Goal: Information Seeking & Learning: Learn about a topic

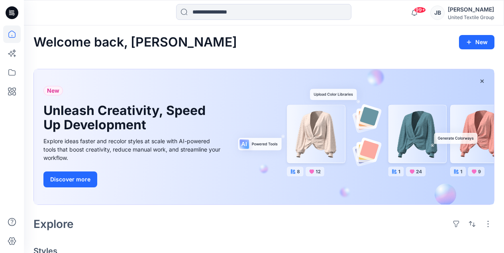
scroll to position [186, 0]
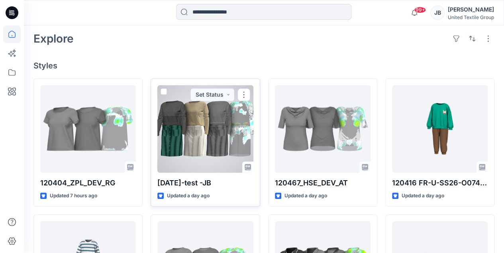
click at [219, 144] on div at bounding box center [205, 129] width 96 height 88
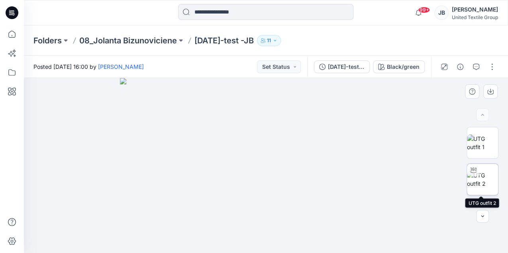
click at [485, 183] on img at bounding box center [482, 179] width 31 height 17
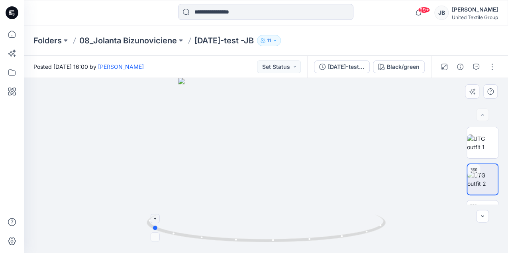
drag, startPoint x: 264, startPoint y: 242, endPoint x: 150, endPoint y: 237, distance: 114.7
click at [150, 237] on icon at bounding box center [267, 230] width 241 height 30
drag, startPoint x: 237, startPoint y: 240, endPoint x: 146, endPoint y: 233, distance: 91.4
click at [147, 233] on icon at bounding box center [267, 230] width 241 height 30
drag, startPoint x: 357, startPoint y: 148, endPoint x: 360, endPoint y: 204, distance: 55.8
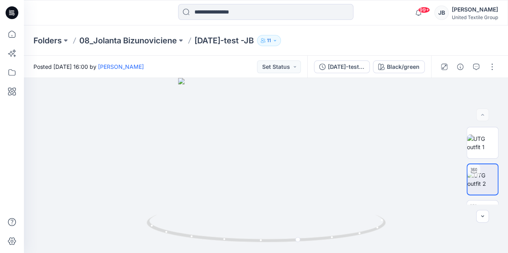
click at [11, 12] on icon at bounding box center [12, 12] width 13 height 13
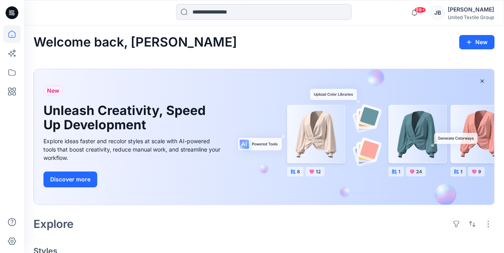
scroll to position [159, 0]
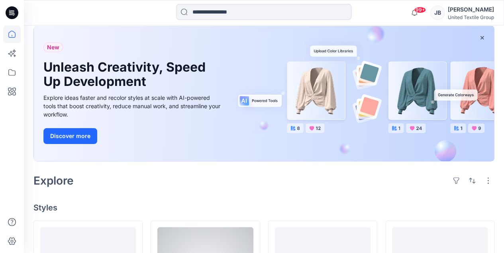
scroll to position [186, 0]
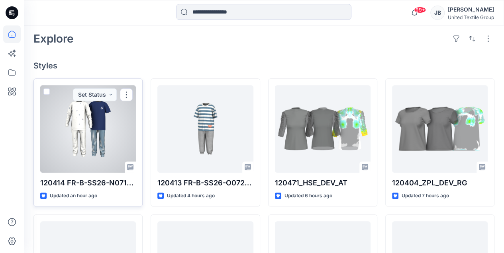
click at [102, 165] on div at bounding box center [88, 129] width 96 height 88
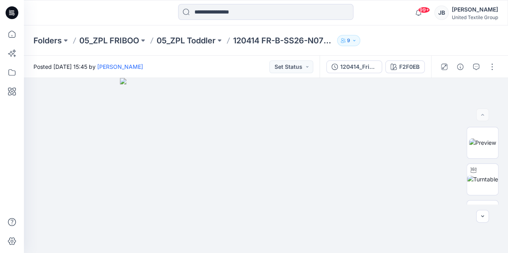
click at [11, 13] on icon at bounding box center [12, 12] width 13 height 13
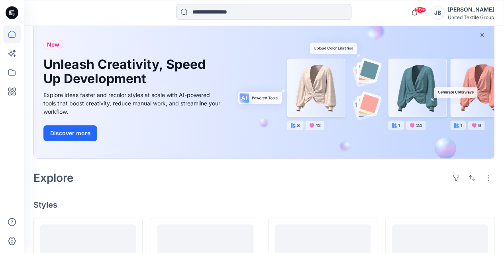
scroll to position [159, 0]
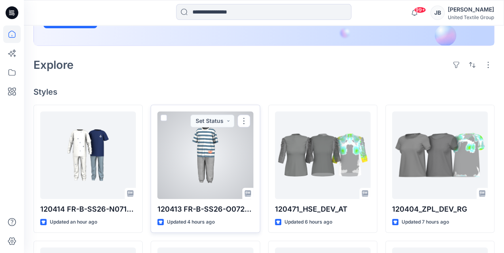
click at [184, 146] on div at bounding box center [205, 155] width 96 height 88
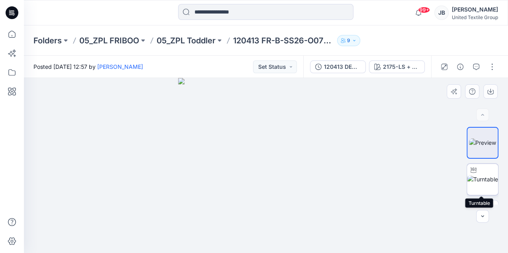
click at [484, 178] on img at bounding box center [482, 179] width 31 height 8
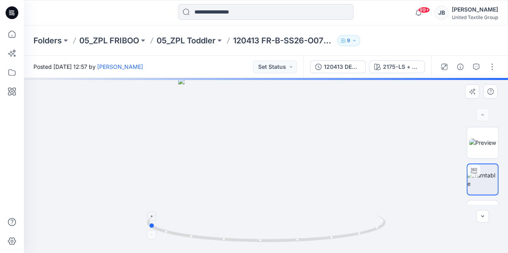
drag, startPoint x: 265, startPoint y: 242, endPoint x: 147, endPoint y: 237, distance: 118.3
click at [147, 237] on icon at bounding box center [267, 230] width 241 height 30
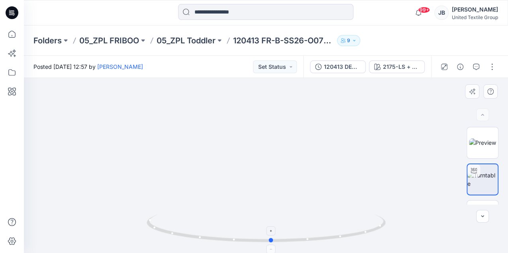
drag, startPoint x: 151, startPoint y: 227, endPoint x: 275, endPoint y: 230, distance: 123.5
click at [275, 230] on icon at bounding box center [267, 230] width 241 height 30
click at [11, 12] on icon at bounding box center [13, 12] width 4 height 0
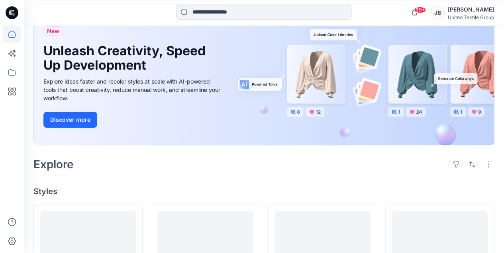
scroll to position [186, 0]
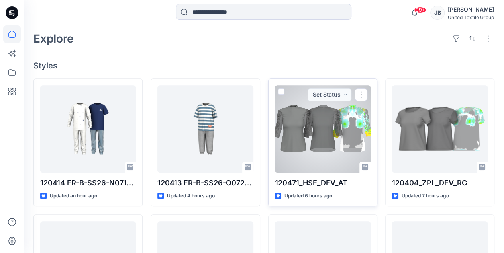
click at [328, 163] on div at bounding box center [323, 129] width 96 height 88
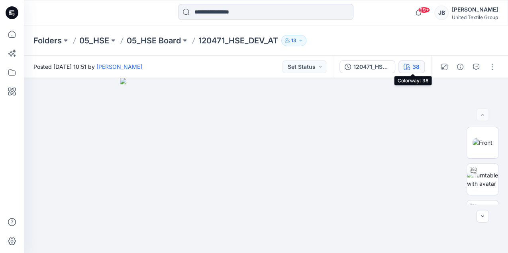
click at [409, 68] on icon "button" at bounding box center [406, 67] width 6 height 6
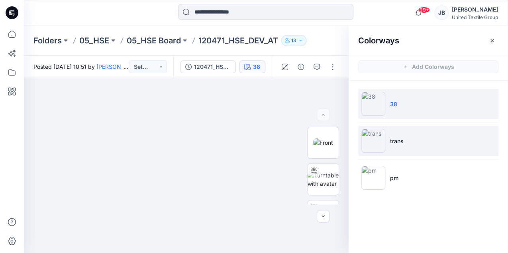
click at [375, 143] on img at bounding box center [373, 141] width 24 height 24
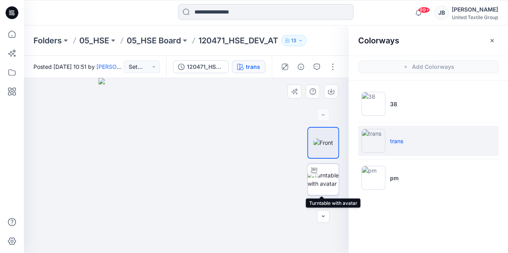
click at [324, 175] on img at bounding box center [322, 179] width 31 height 17
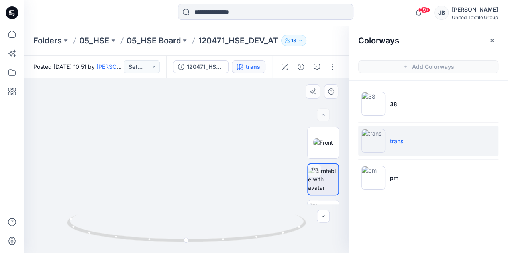
drag, startPoint x: 214, startPoint y: 116, endPoint x: 214, endPoint y: 204, distance: 88.0
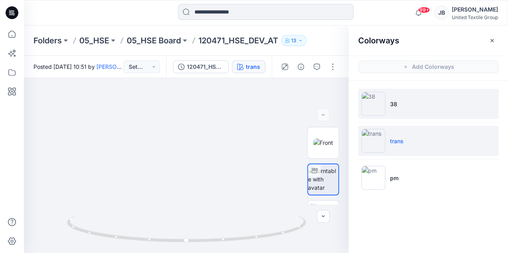
click at [369, 106] on img at bounding box center [373, 104] width 24 height 24
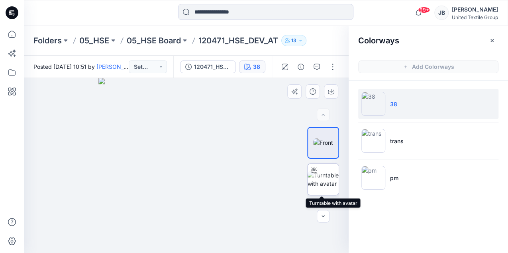
click at [315, 173] on icon at bounding box center [314, 170] width 6 height 6
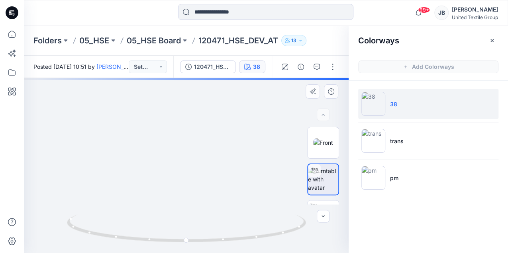
drag, startPoint x: 207, startPoint y: 123, endPoint x: 205, endPoint y: 211, distance: 88.0
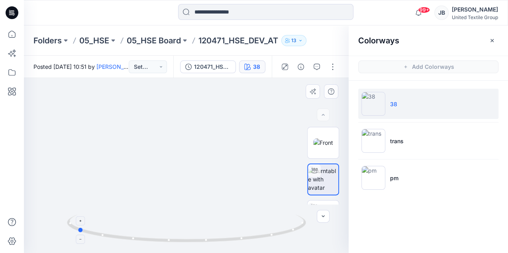
drag, startPoint x: 186, startPoint y: 242, endPoint x: 76, endPoint y: 227, distance: 110.6
click at [76, 227] on icon at bounding box center [187, 230] width 241 height 30
click at [11, 10] on icon at bounding box center [12, 12] width 13 height 13
